Goal: Communication & Community: Answer question/provide support

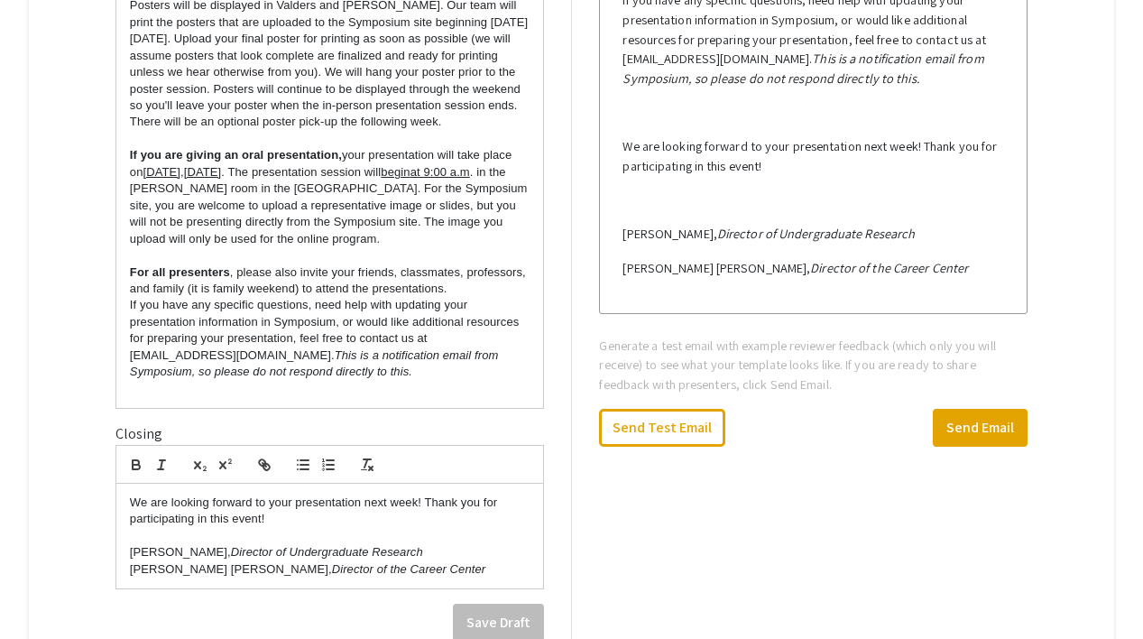
scroll to position [1410, 0]
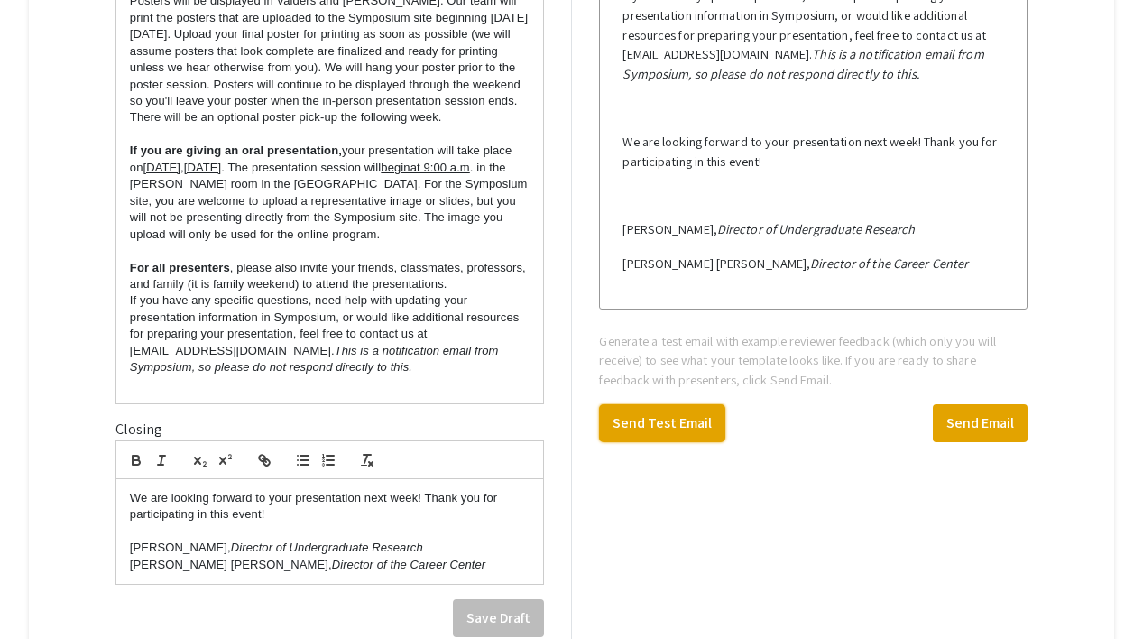
click at [698, 421] on button "Send Test Email" at bounding box center [662, 423] width 126 height 38
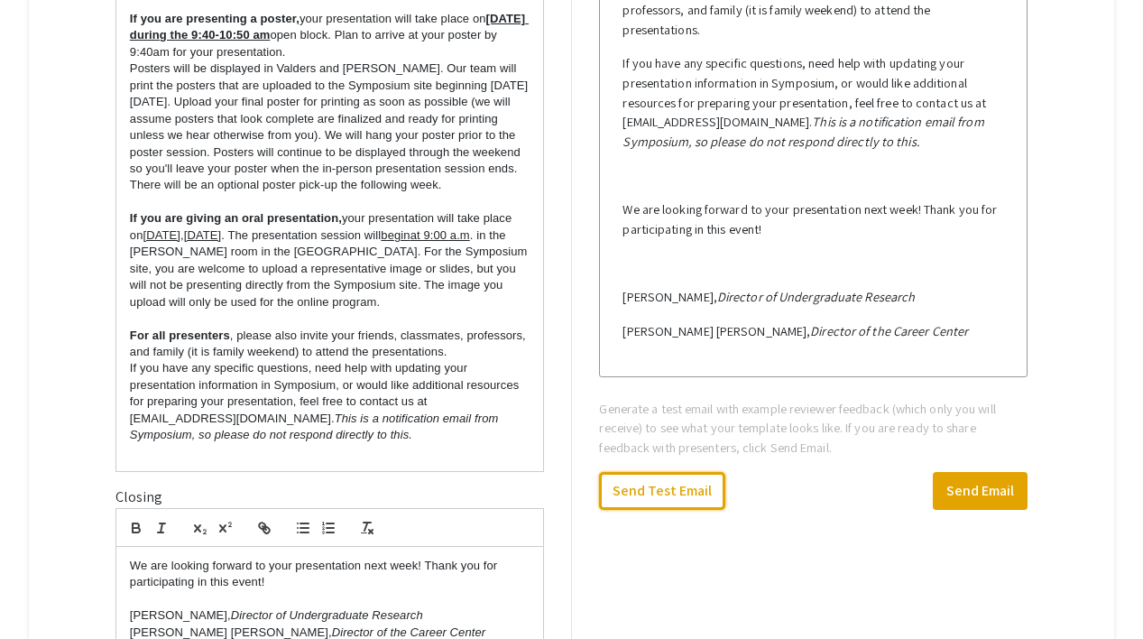
scroll to position [1291, 0]
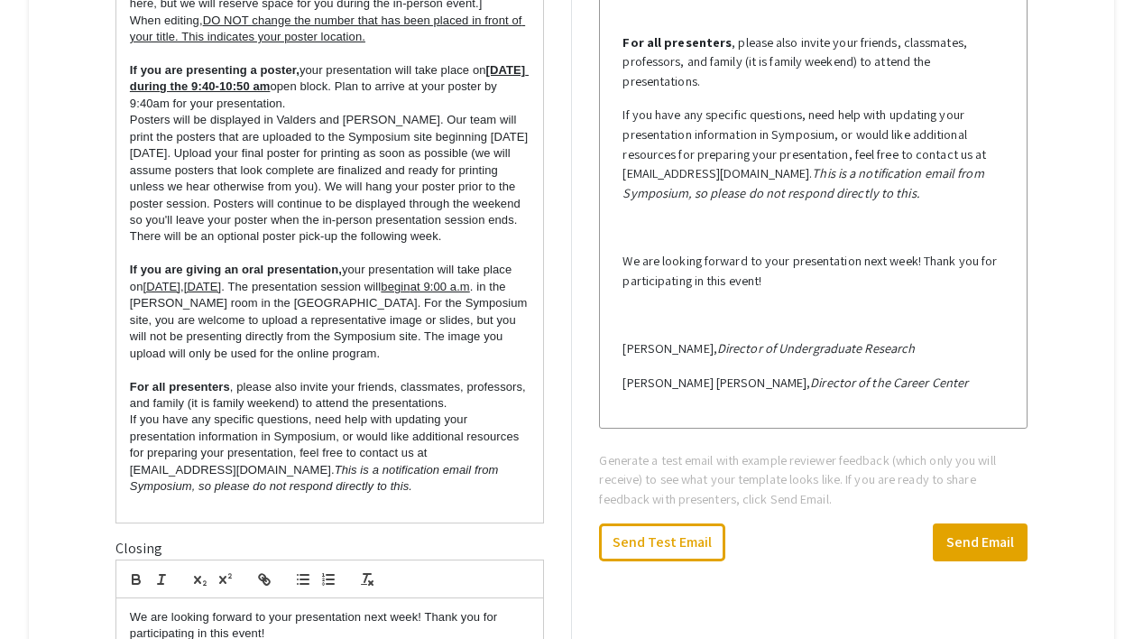
drag, startPoint x: 177, startPoint y: 237, endPoint x: 293, endPoint y: 238, distance: 116.3
click at [294, 238] on span "Posters will be displayed in Valders and Sampson Hoffland. Our team will print …" at bounding box center [329, 178] width 398 height 130
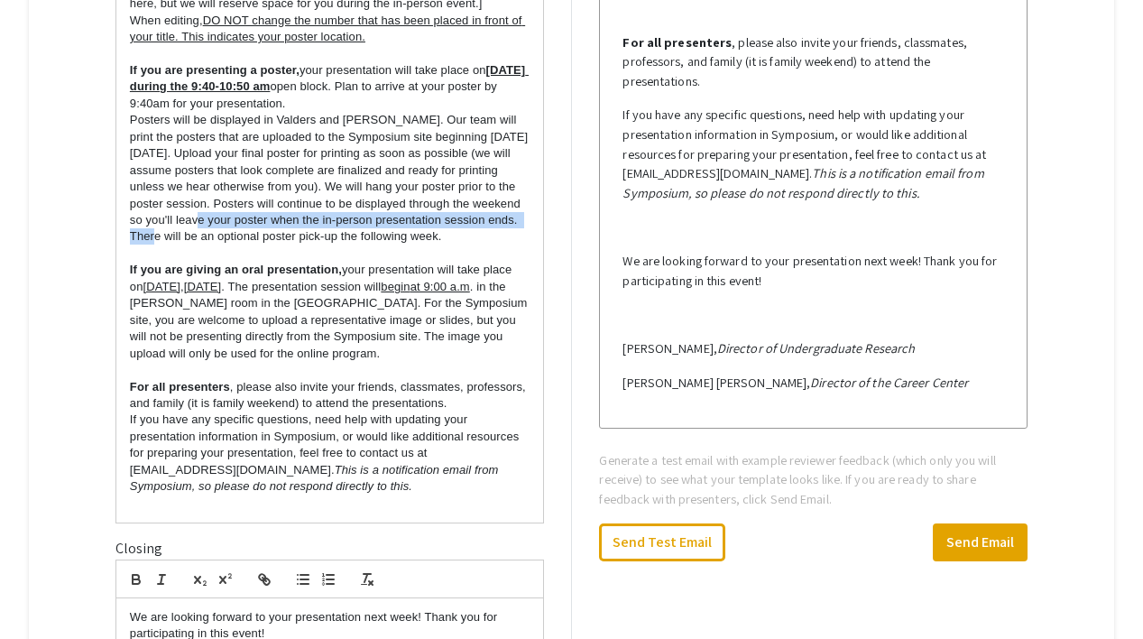
drag, startPoint x: 517, startPoint y: 236, endPoint x: 173, endPoint y: 239, distance: 343.6
click at [173, 239] on span "Posters will be displayed in Valders and Sampson Hoffland. Our team will print …" at bounding box center [329, 178] width 398 height 130
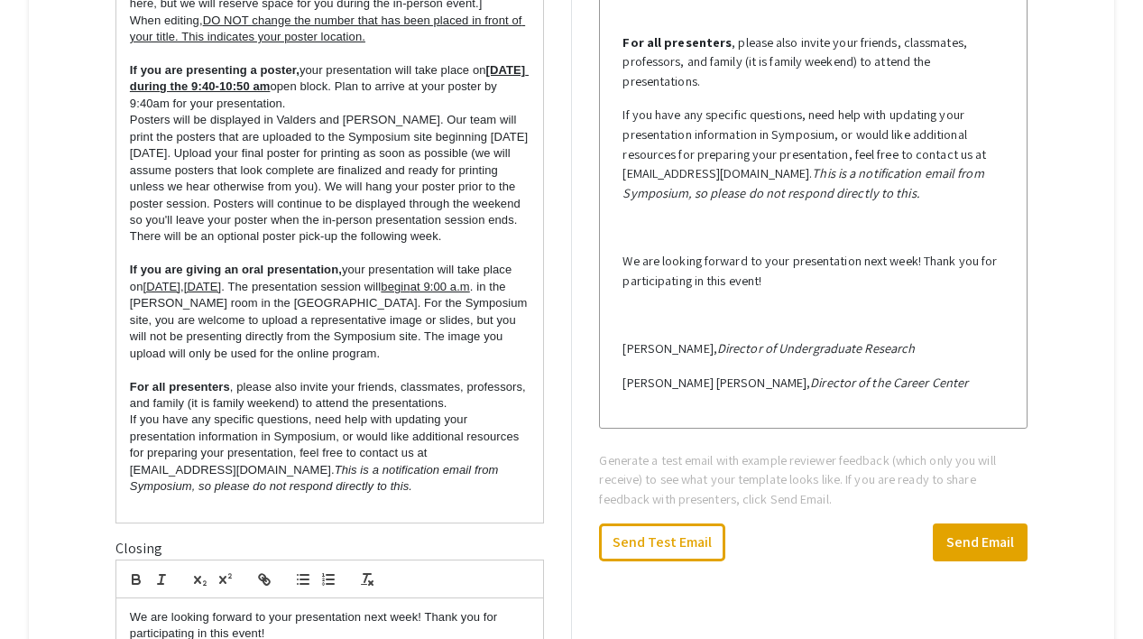
click at [242, 227] on p "Posters will be displayed in Valders and Sampson Hoffland. Our team will print …" at bounding box center [330, 178] width 400 height 133
drag, startPoint x: 173, startPoint y: 237, endPoint x: 207, endPoint y: 234, distance: 33.5
click at [207, 234] on span "Posters will be displayed in Valders and Sampson Hoffland. Our team will print …" at bounding box center [329, 178] width 398 height 130
click at [198, 234] on span "Posters will be displayed in Valders and Sampson Hoffland. Our team will print …" at bounding box center [329, 178] width 398 height 130
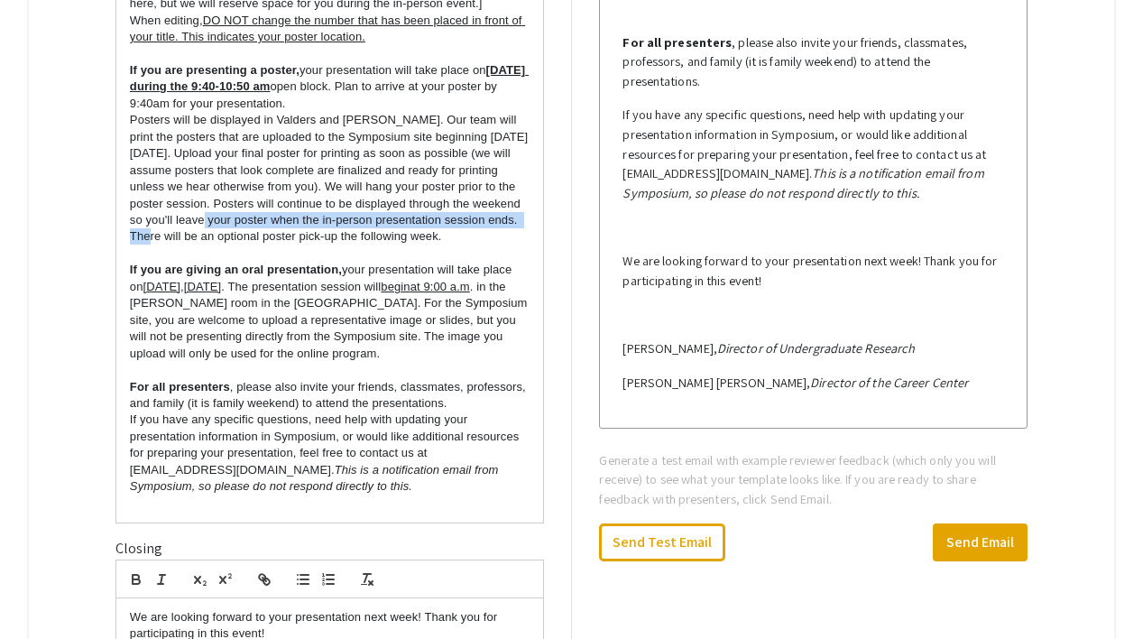
drag, startPoint x: 175, startPoint y: 238, endPoint x: 514, endPoint y: 244, distance: 339.2
click at [514, 244] on p "Posters will be displayed in Valders and Sampson Hoffland. Our team will print …" at bounding box center [330, 178] width 400 height 133
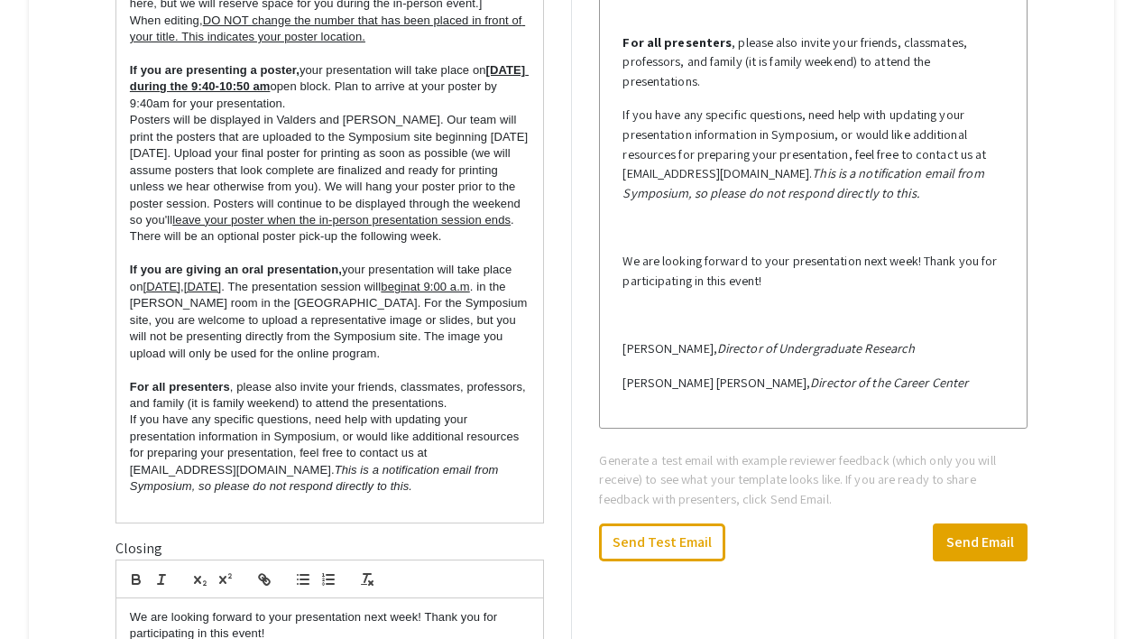
click at [484, 262] on p at bounding box center [330, 253] width 400 height 16
click at [125, 138] on div "Thank you for signing up to present at the upcoming Experiential Learning Showc…" at bounding box center [329, 186] width 427 height 671
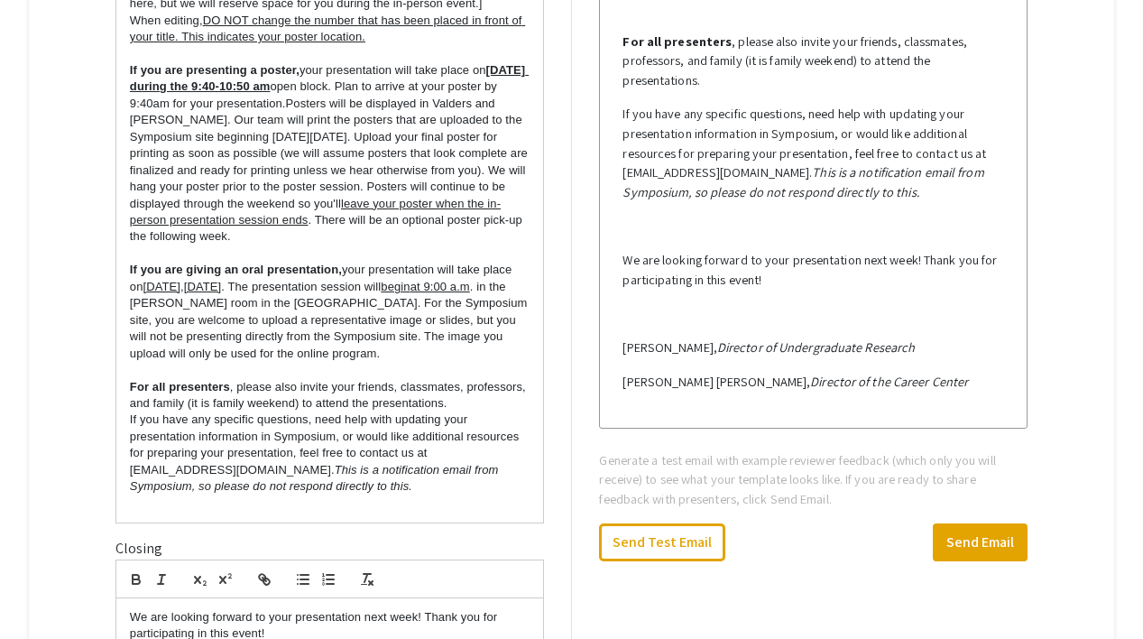
scroll to position [482, 0]
click at [369, 137] on span "open block. Plan to arrive at your poster by 9:40am for your presentation.Poste…" at bounding box center [330, 144] width 401 height 130
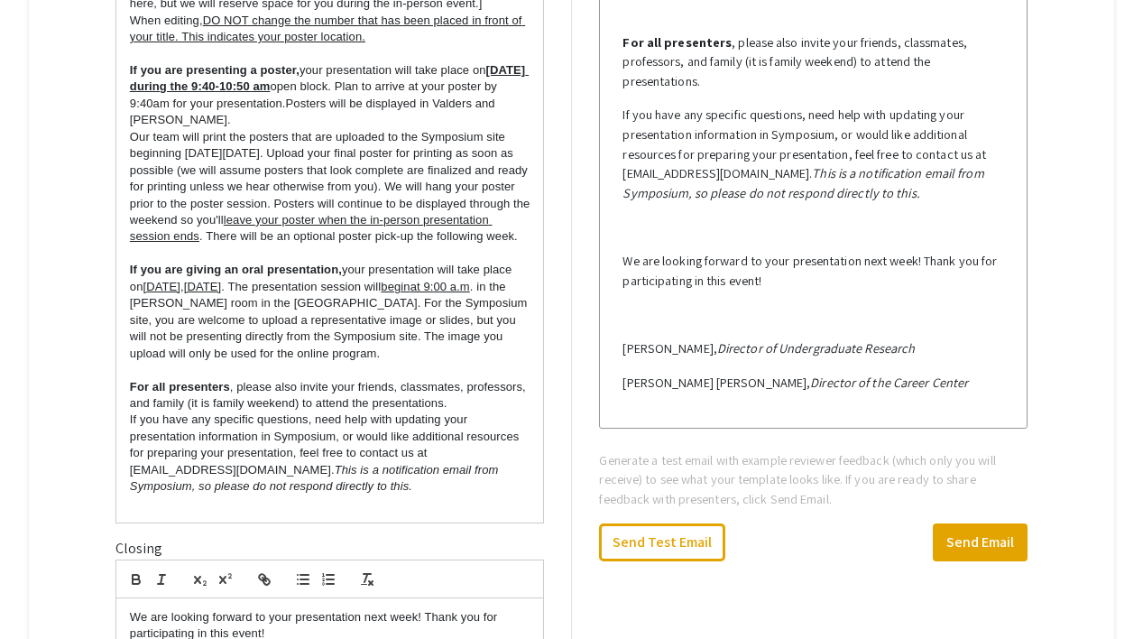
click at [363, 126] on span "open block. Plan to arrive at your poster by 9:40am for your presentation.Poste…" at bounding box center [315, 102] width 371 height 47
click at [438, 129] on p "If you are presenting a poster, your presentation will take place on Thursday, …" at bounding box center [330, 95] width 400 height 67
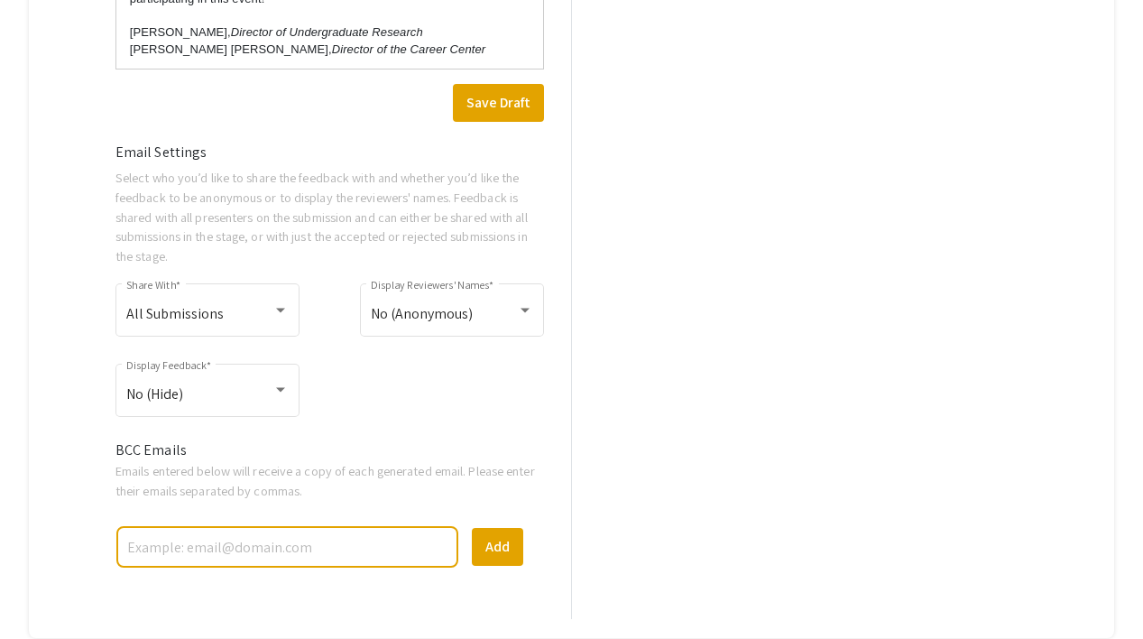
scroll to position [1919, 0]
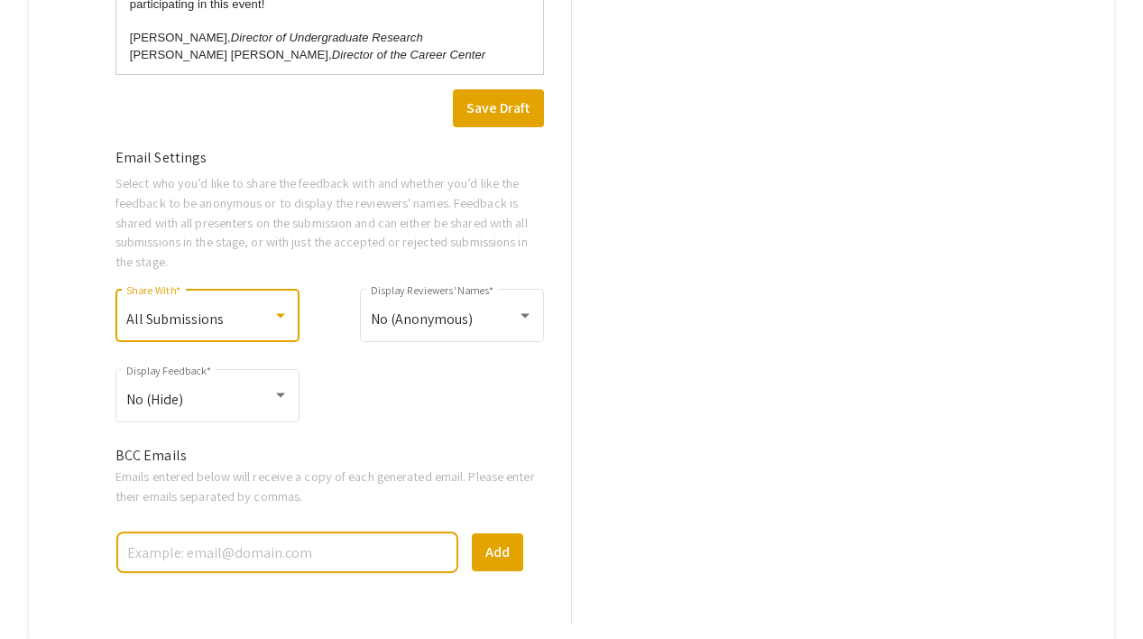
click at [280, 324] on div at bounding box center [280, 316] width 16 height 16
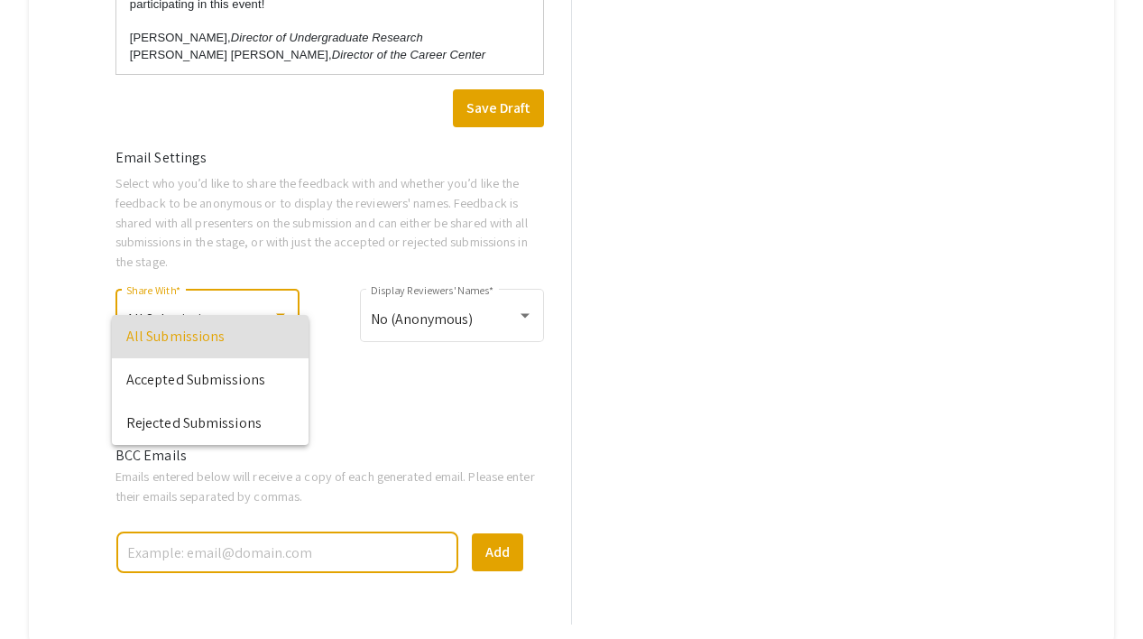
click at [279, 326] on span "All Submissions" at bounding box center [210, 336] width 168 height 43
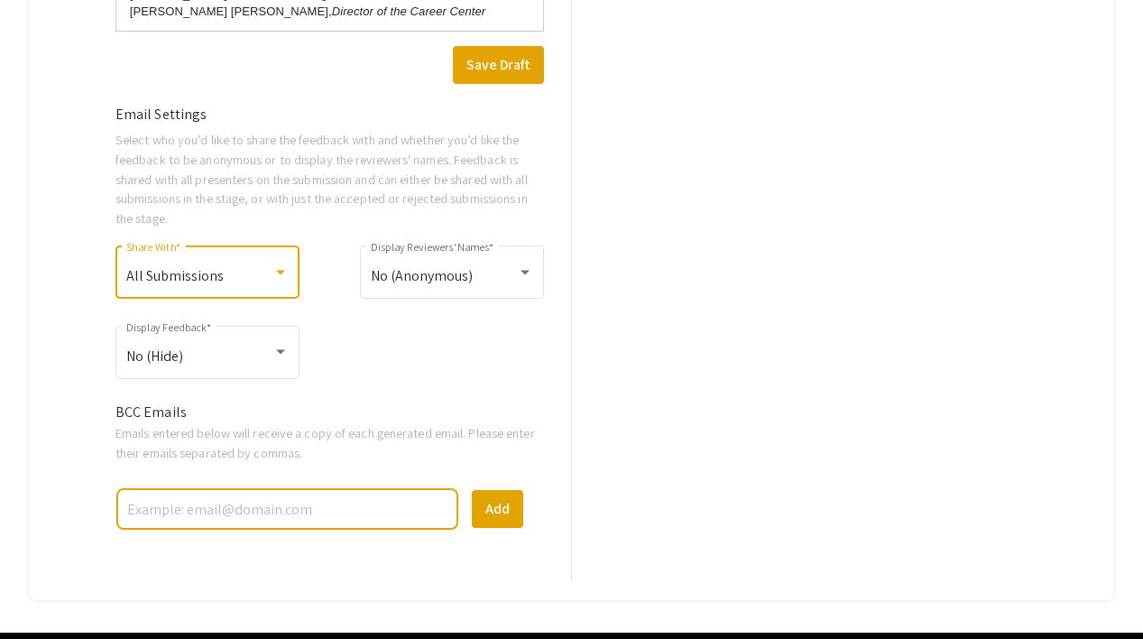
scroll to position [1840, 0]
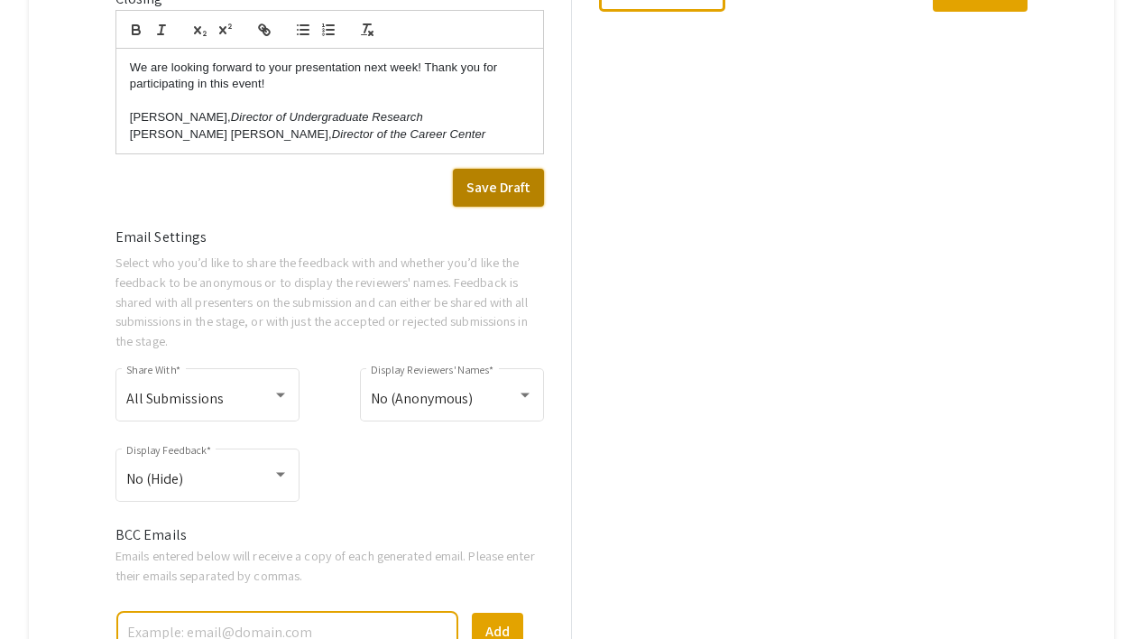
click at [495, 207] on button "Save Draft" at bounding box center [498, 188] width 91 height 38
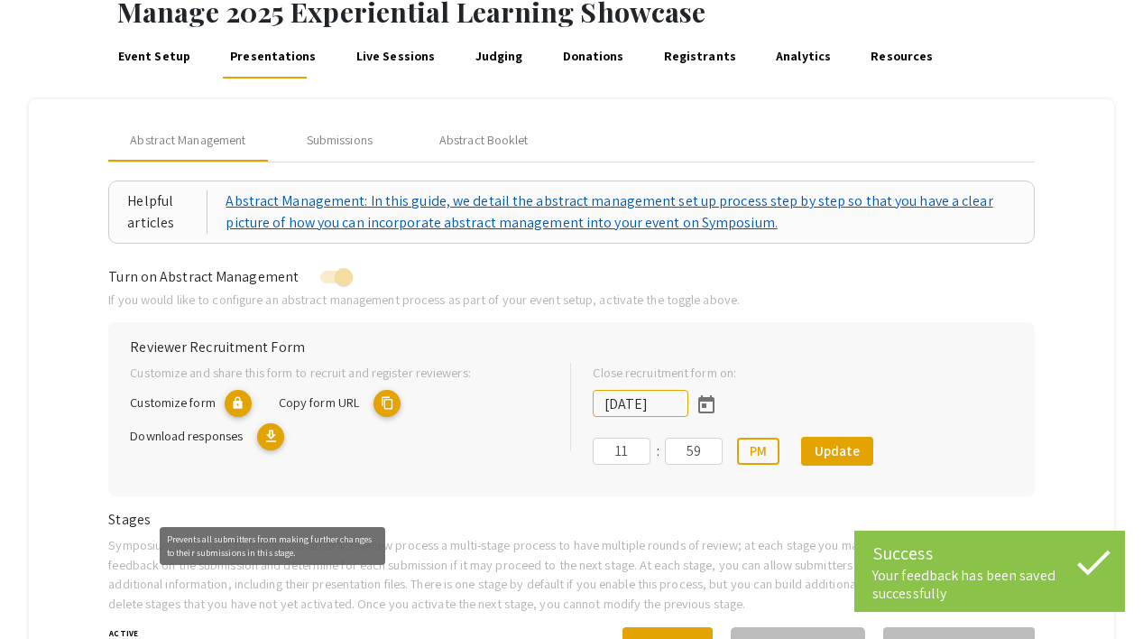
scroll to position [18, 0]
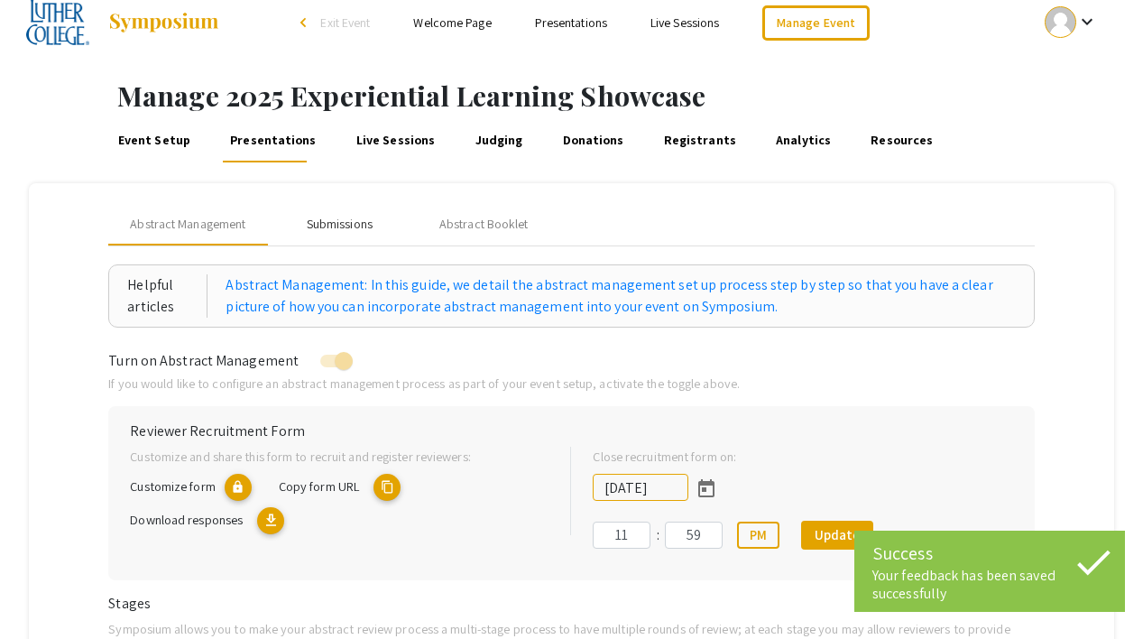
click at [330, 221] on div "Submissions" at bounding box center [340, 224] width 66 height 19
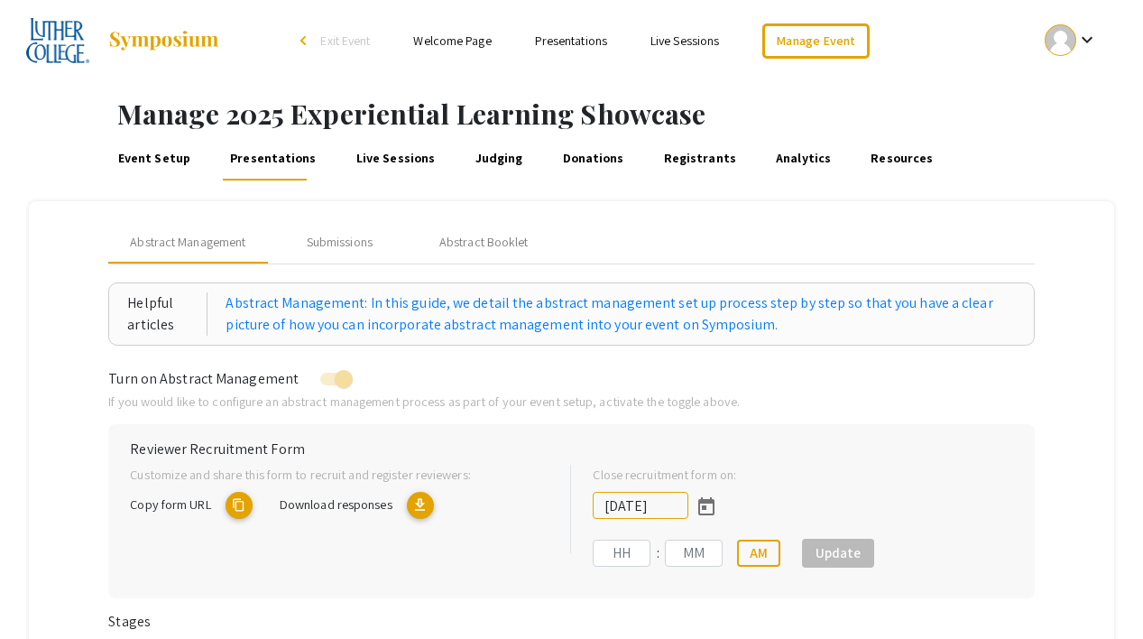
type input "[DATE]"
type input "11"
type input "59"
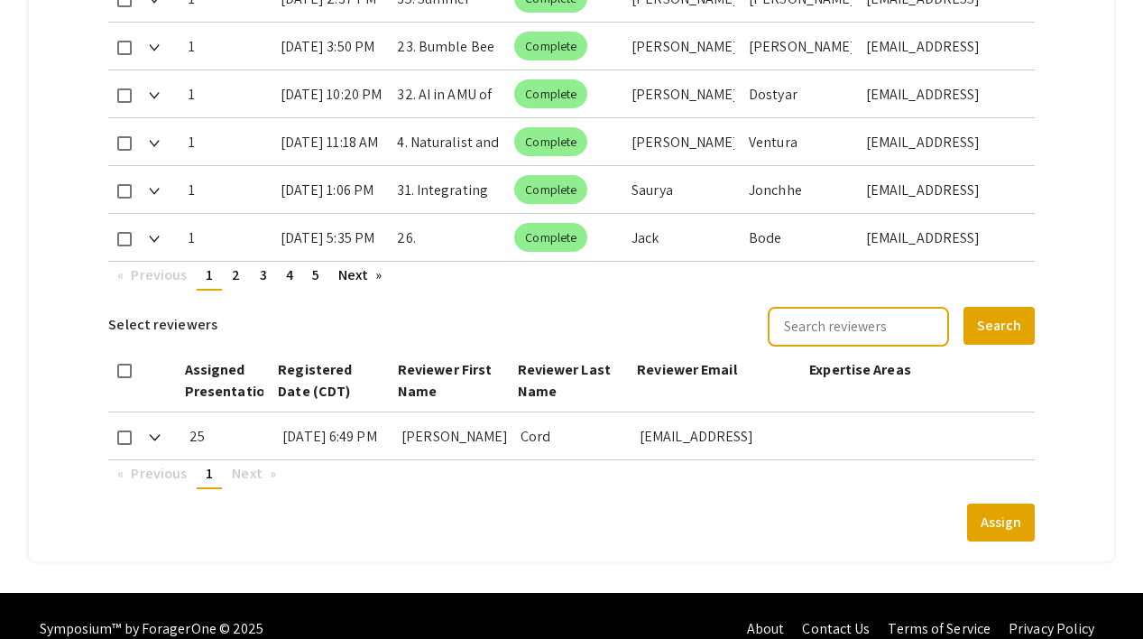
scroll to position [1260, 0]
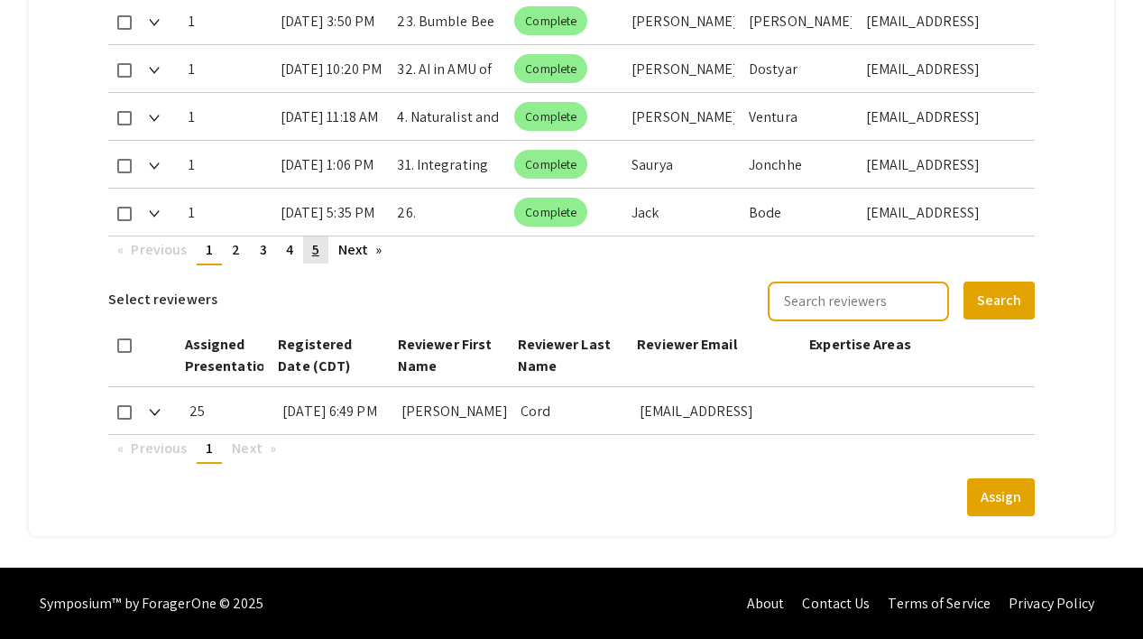
click at [315, 245] on span "5" at bounding box center [315, 249] width 7 height 19
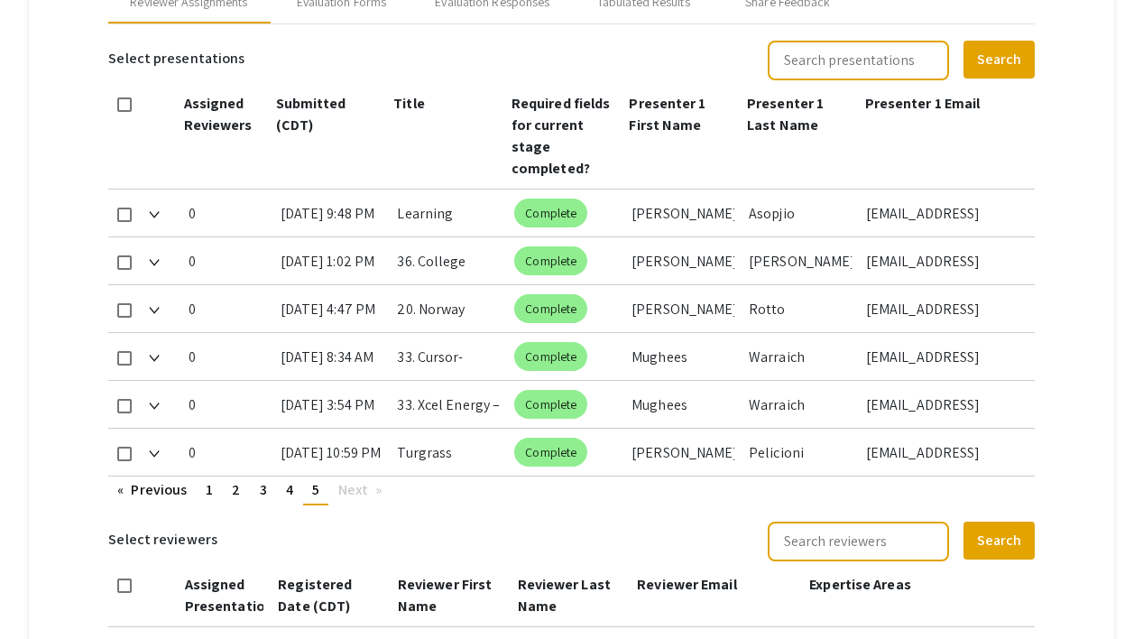
scroll to position [636, 0]
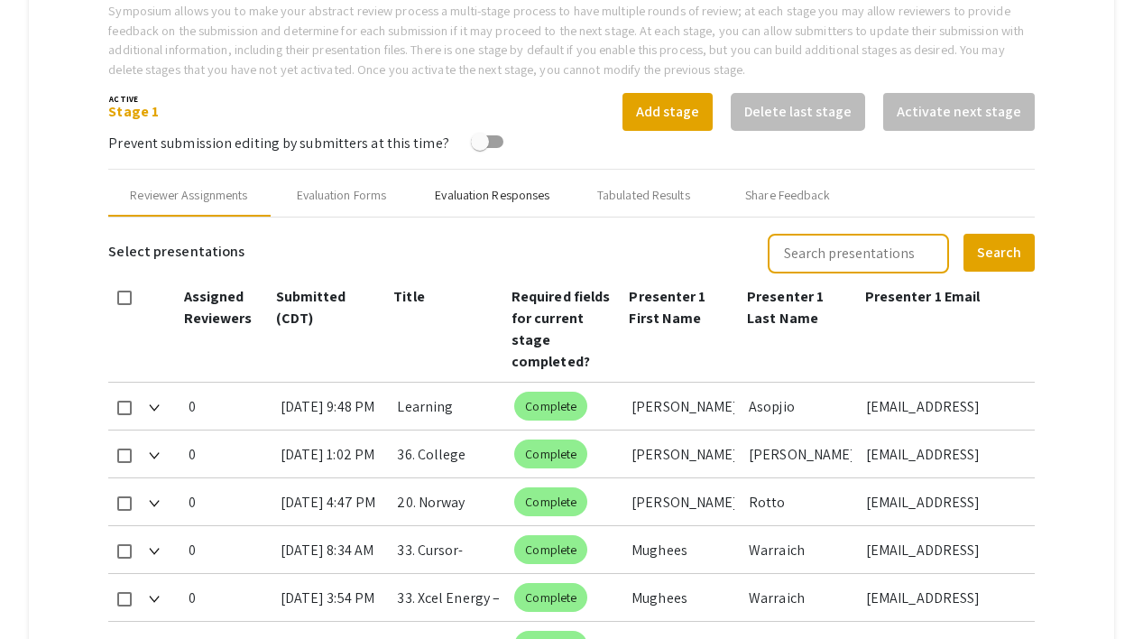
click at [489, 194] on div "Evaluation Responses" at bounding box center [492, 195] width 115 height 19
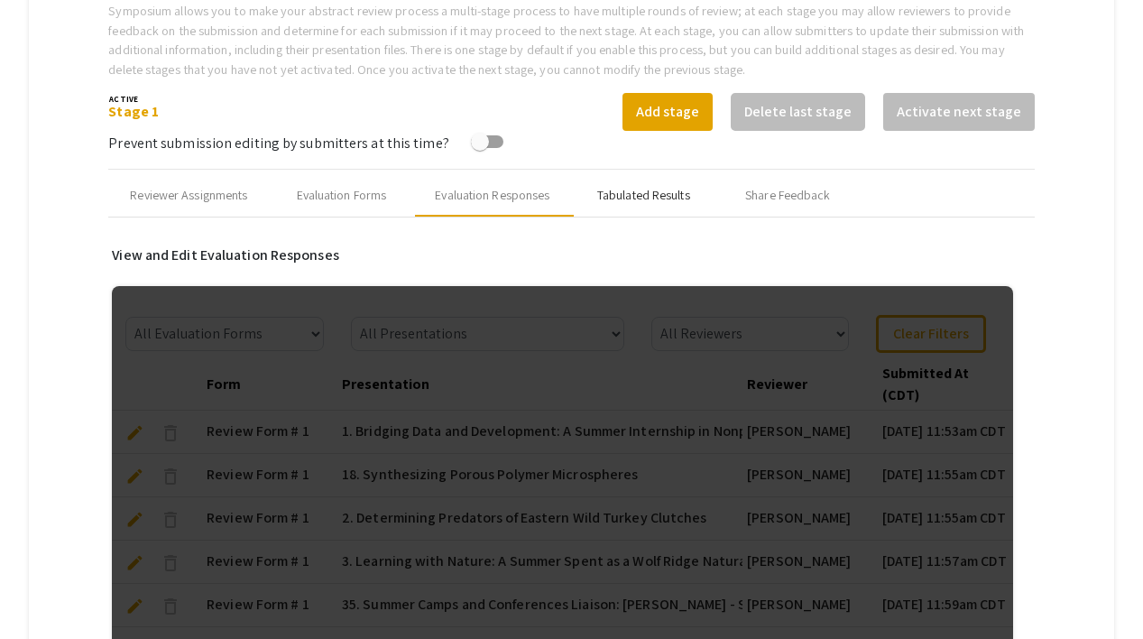
click at [682, 188] on div "Tabulated Results" at bounding box center [643, 195] width 93 height 19
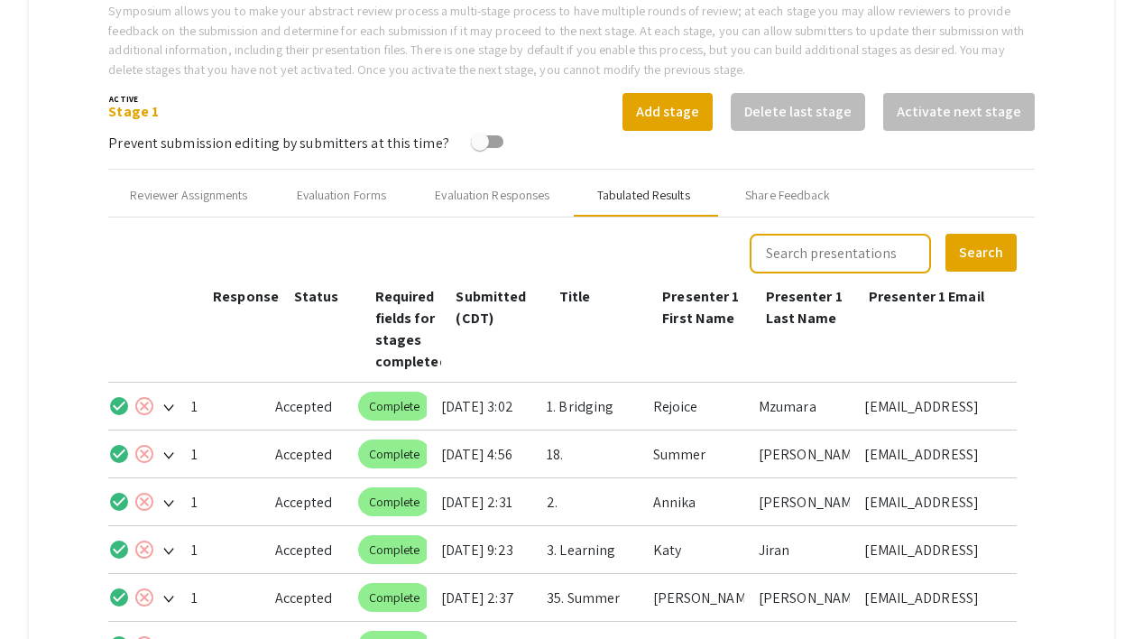
scroll to position [1024, 0]
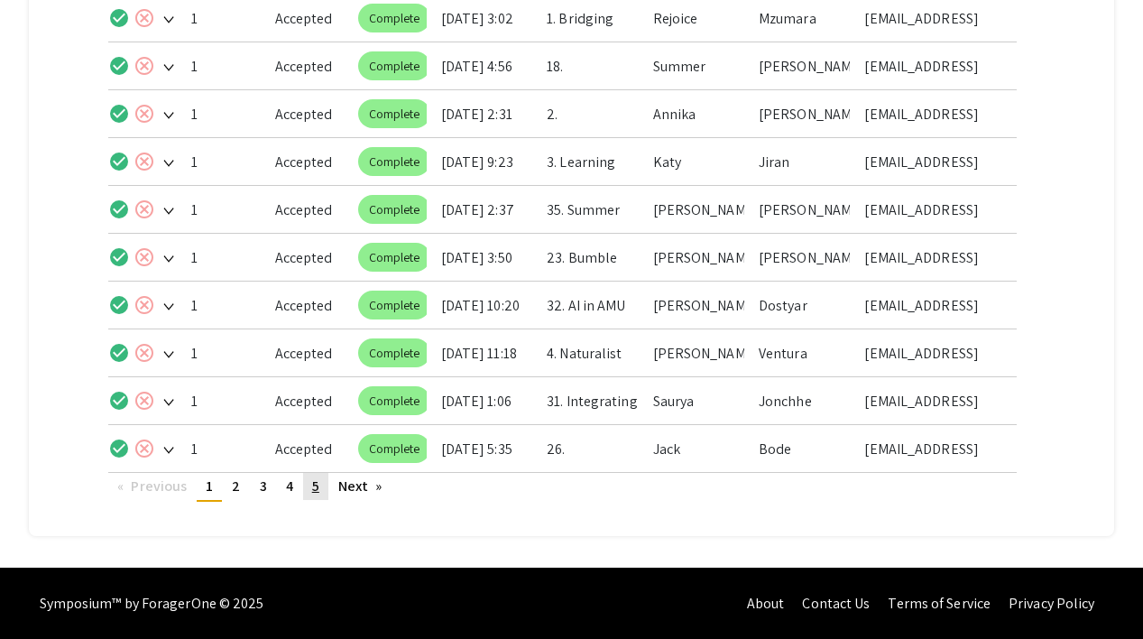
click at [315, 491] on span "5" at bounding box center [315, 485] width 7 height 19
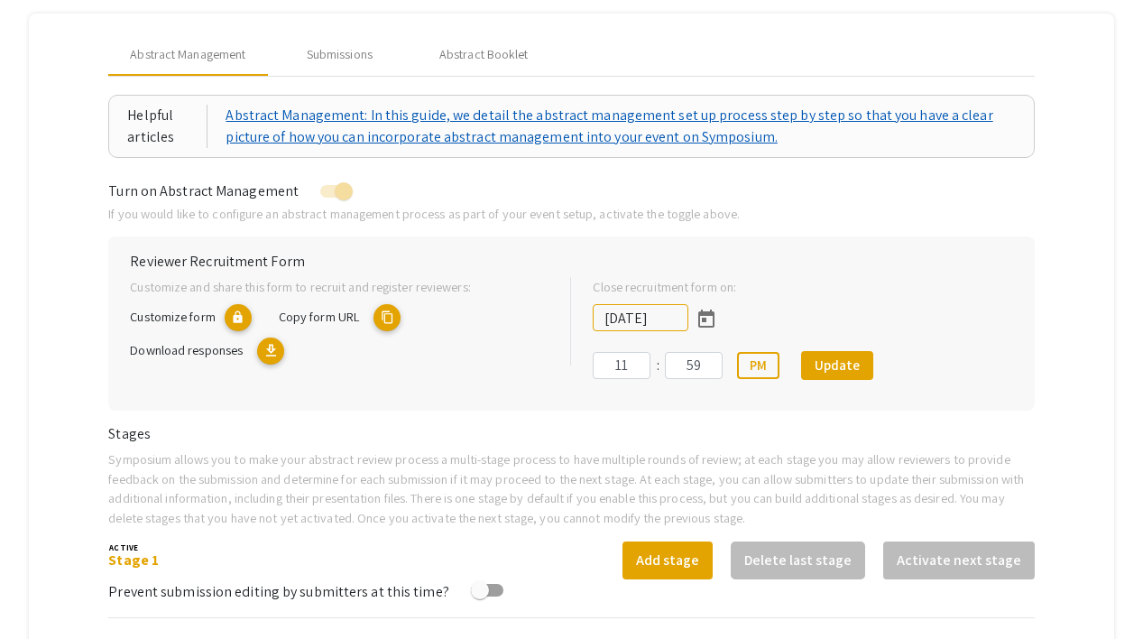
scroll to position [484, 0]
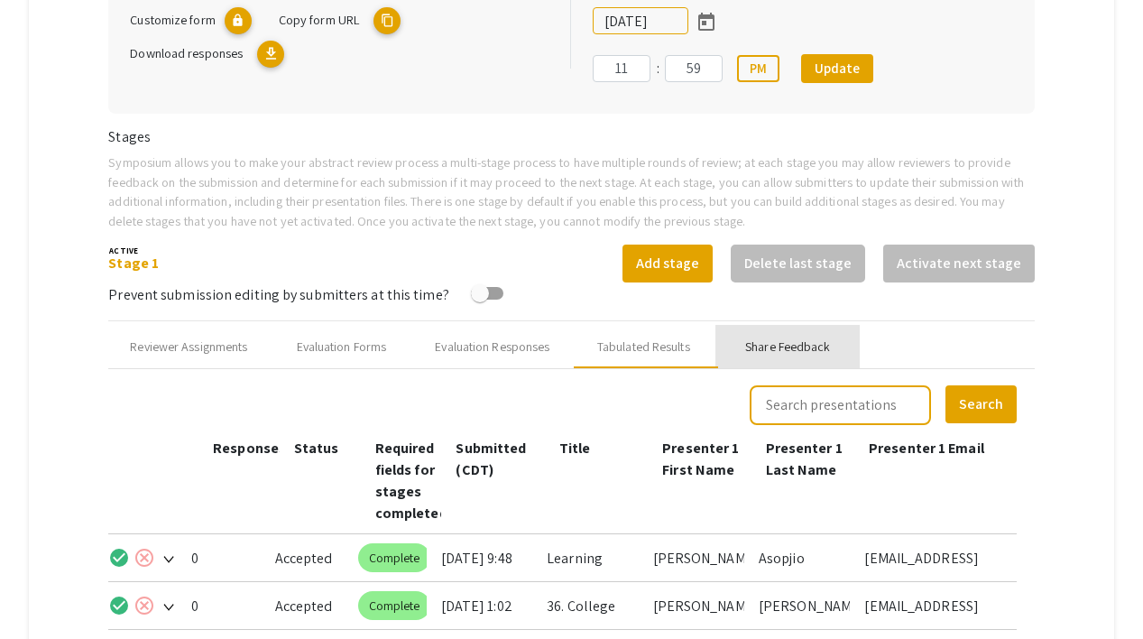
click at [797, 345] on div "Share Feedback" at bounding box center [787, 346] width 85 height 19
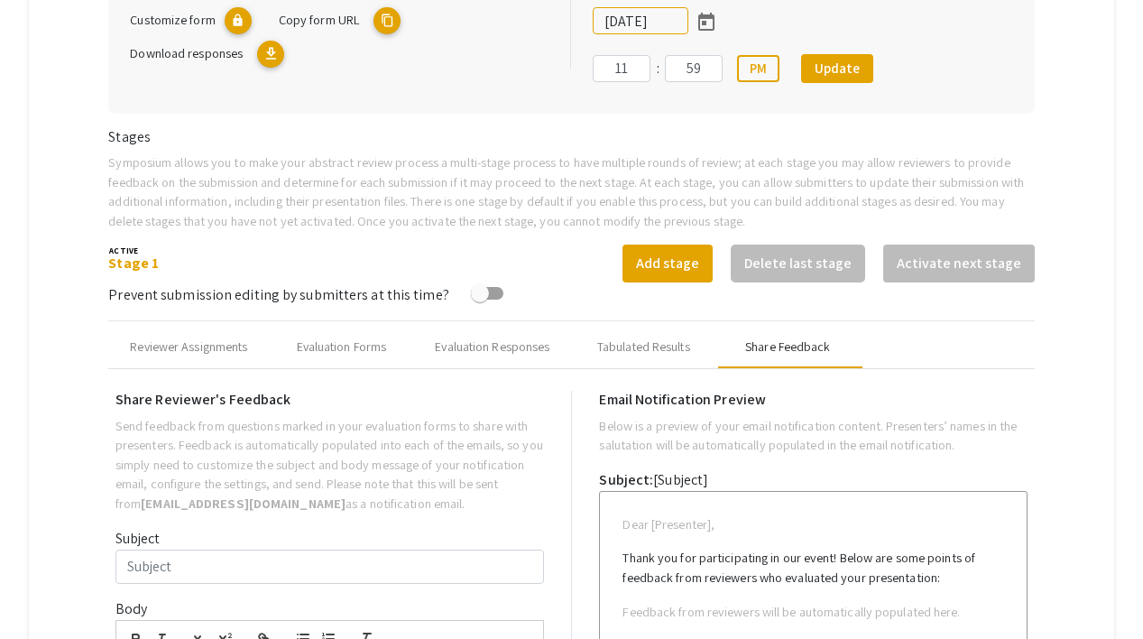
type input "Experiential Learning Showcase Presenter Information"
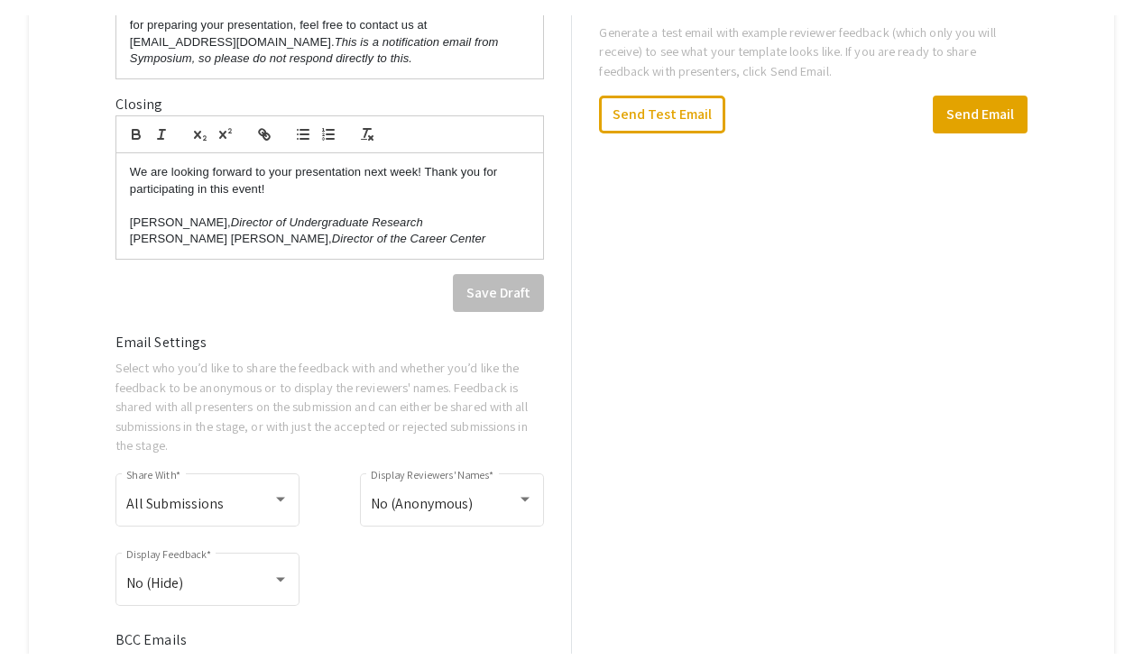
scroll to position [1735, 0]
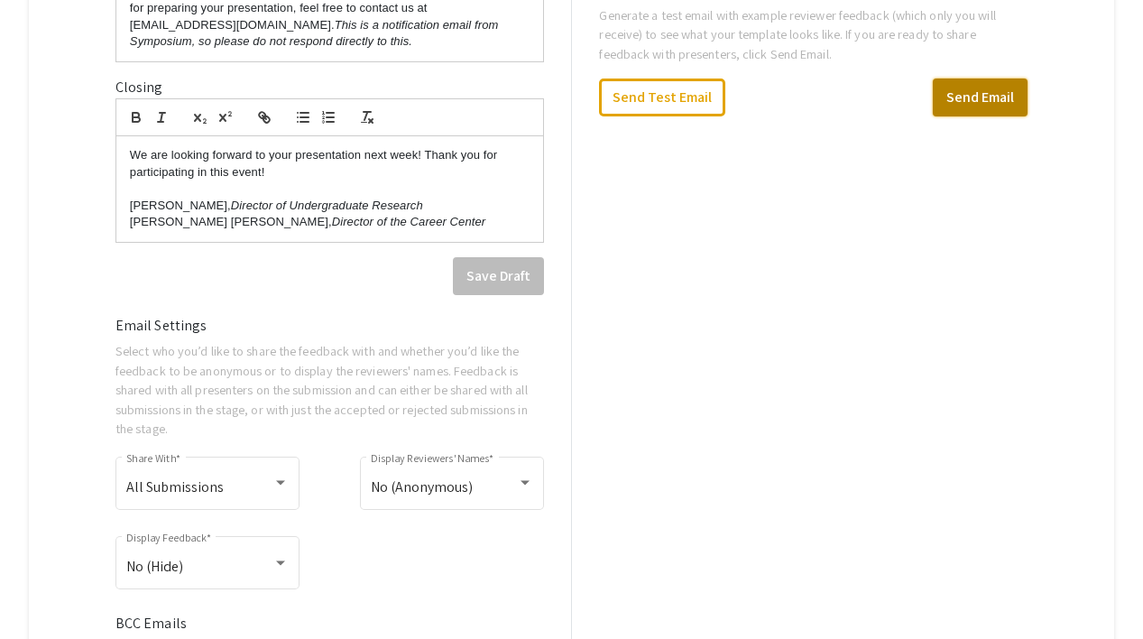
click at [990, 90] on button "Send Email" at bounding box center [980, 97] width 95 height 38
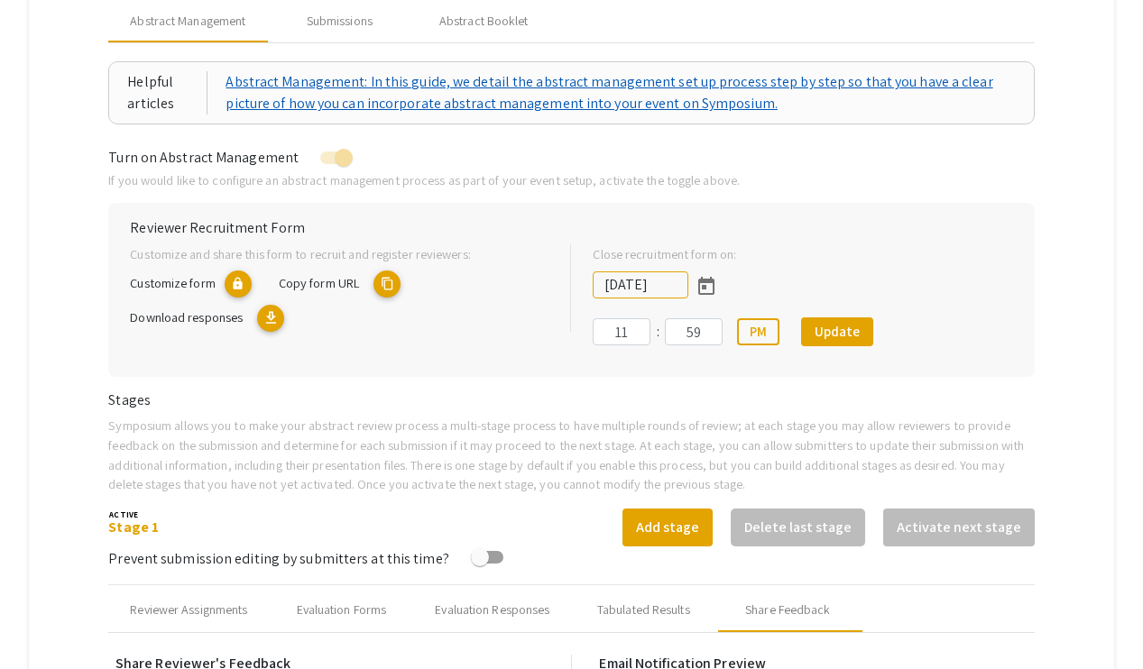
scroll to position [150, 0]
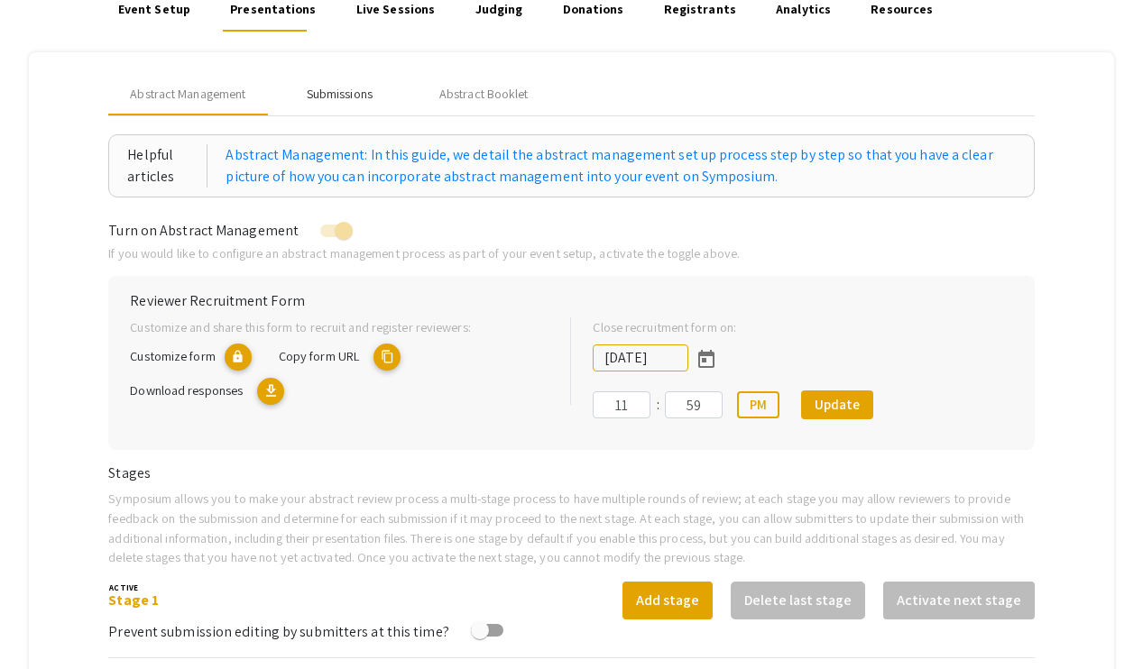
click at [345, 99] on div "Submissions" at bounding box center [340, 94] width 66 height 19
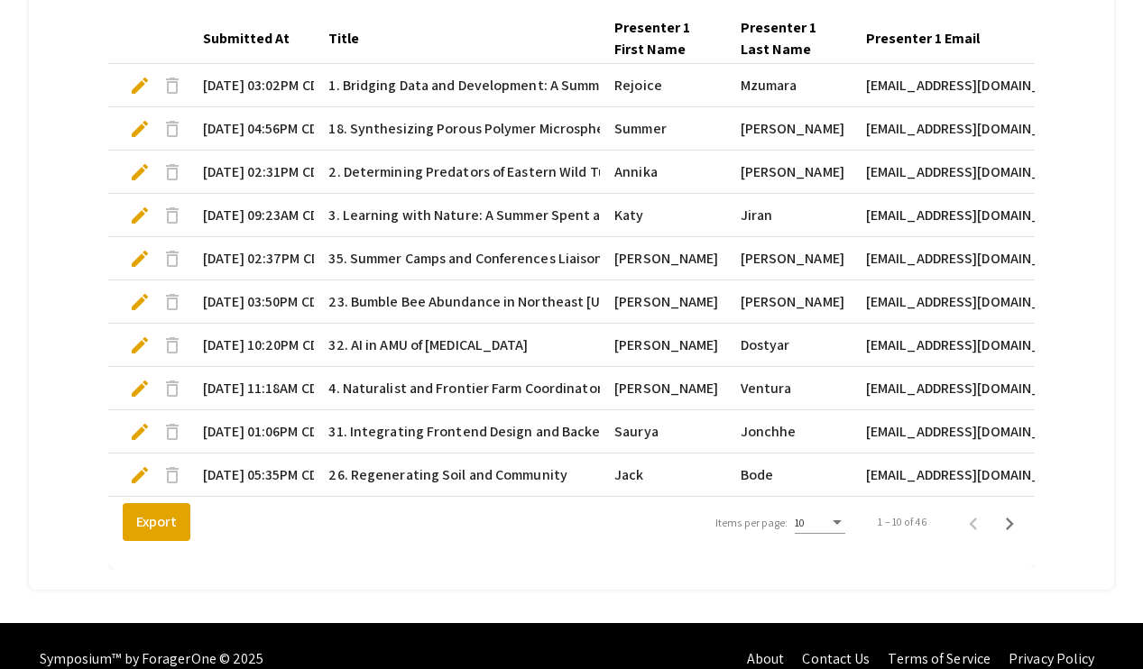
scroll to position [611, 0]
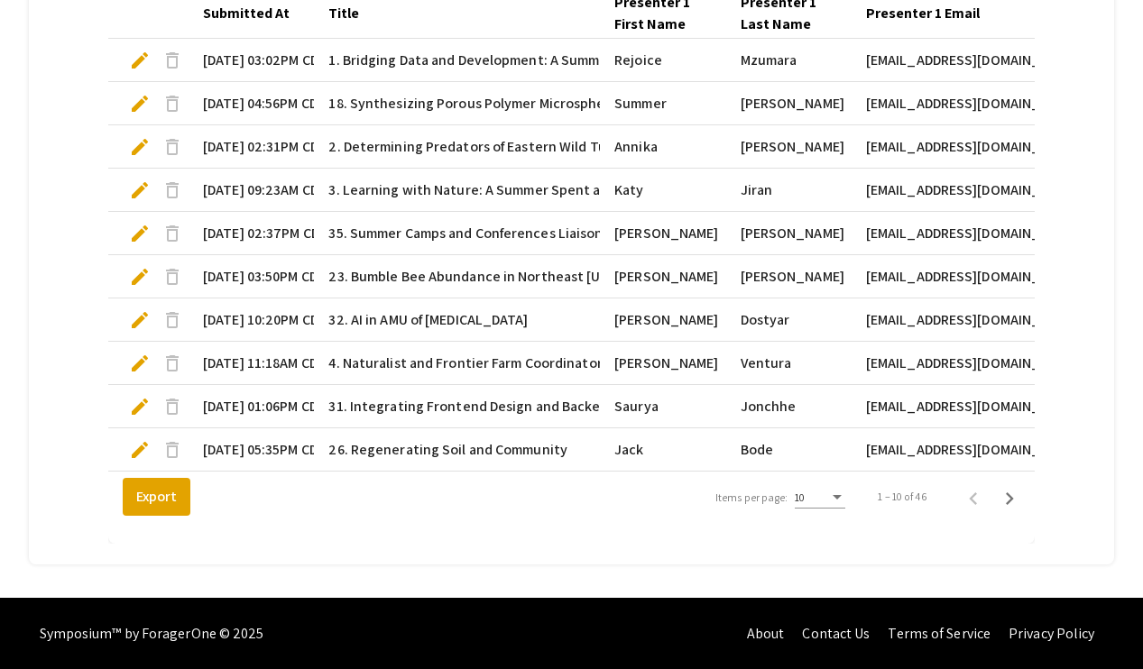
click at [824, 490] on div "10" at bounding box center [820, 493] width 51 height 31
click at [815, 537] on span "25" at bounding box center [819, 530] width 51 height 32
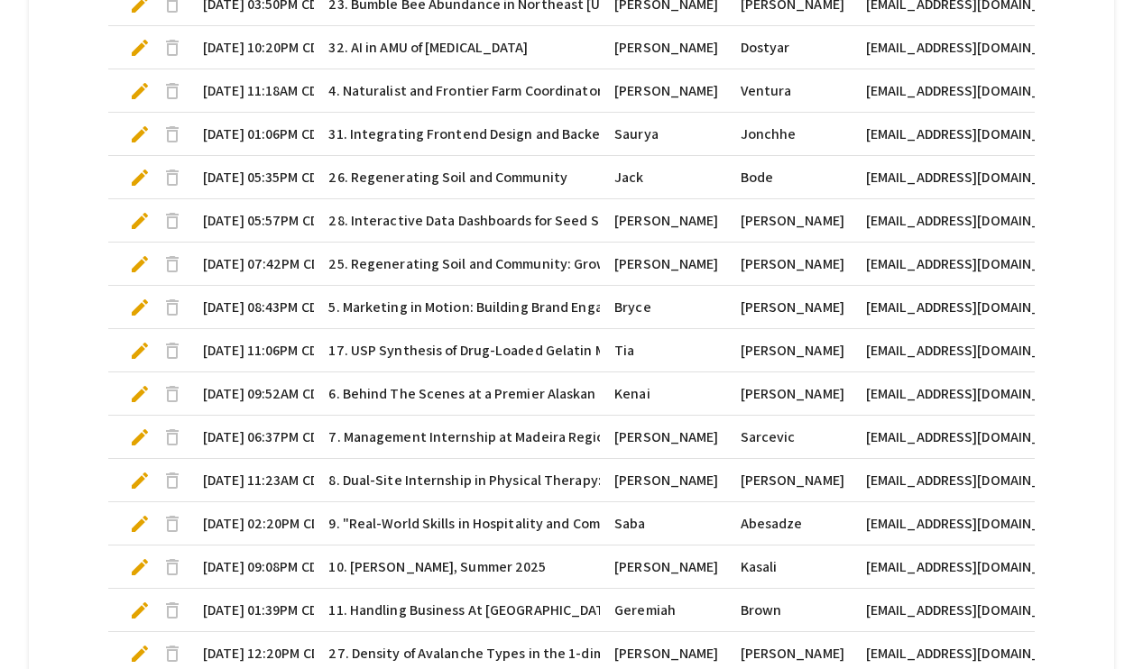
scroll to position [1260, 0]
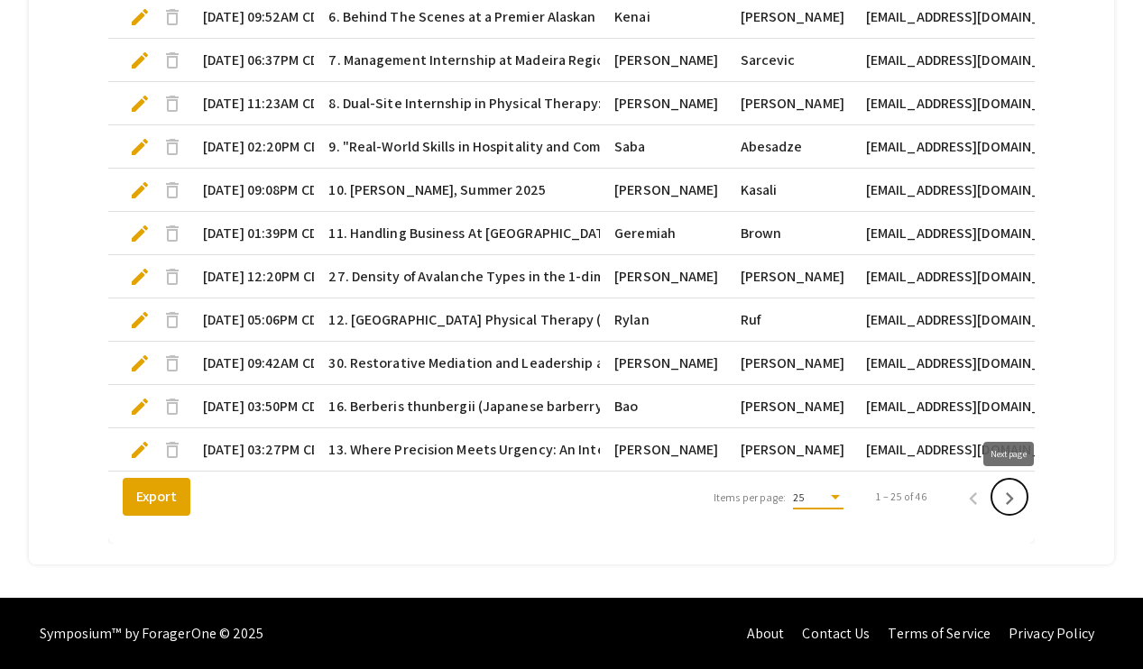
click at [1012, 495] on icon "Next page" at bounding box center [1009, 498] width 25 height 25
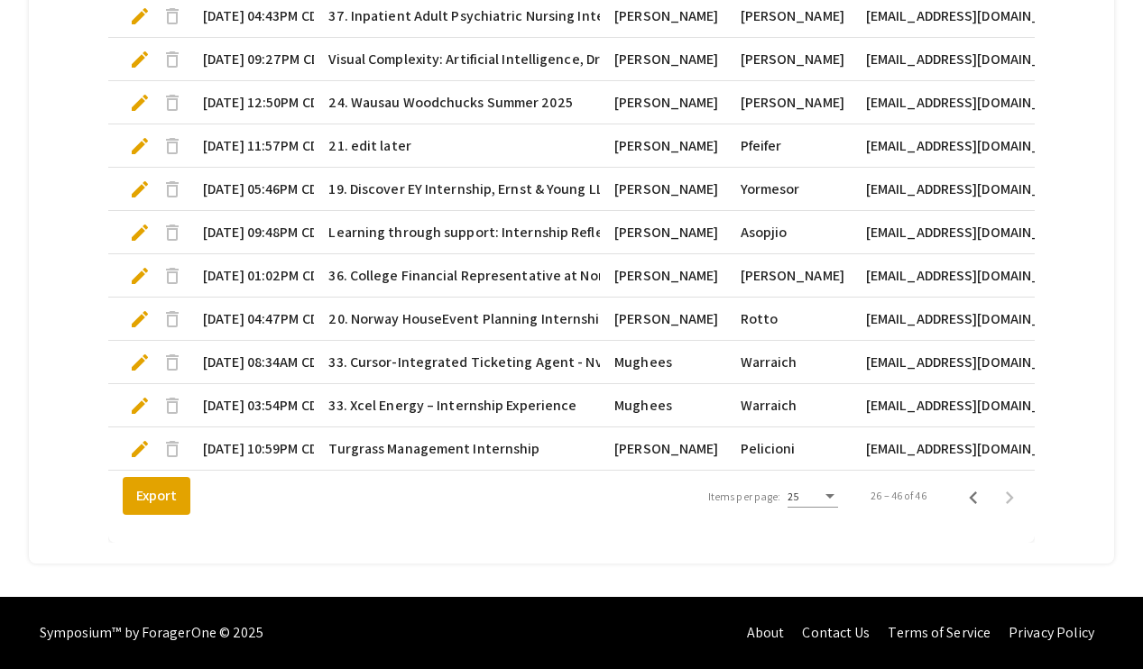
scroll to position [1087, 0]
